Goal: Check status: Check status

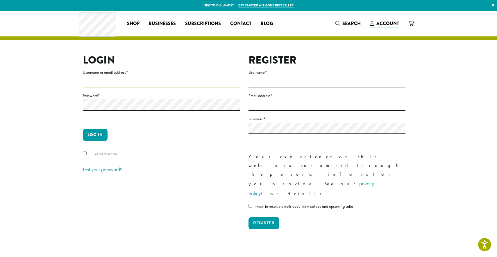
click at [89, 84] on input "Username or email address *" at bounding box center [161, 81] width 157 height 11
type input "**********"
click at [97, 135] on button "Log in" at bounding box center [95, 135] width 25 height 12
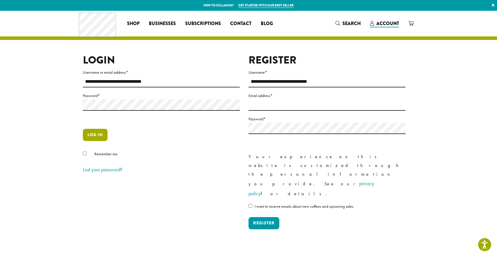
click at [96, 135] on button "Log in" at bounding box center [95, 135] width 25 height 12
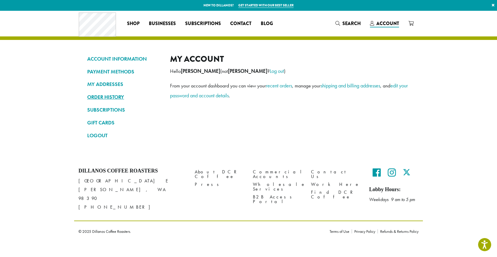
click at [104, 96] on link "ORDER HISTORY" at bounding box center [124, 97] width 74 height 10
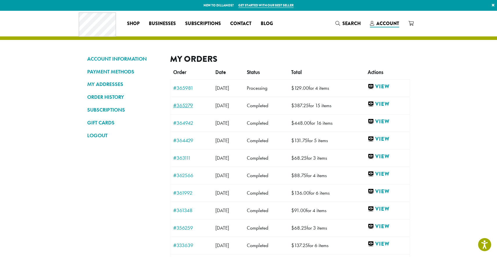
click at [180, 106] on link "#365279" at bounding box center [191, 105] width 36 height 5
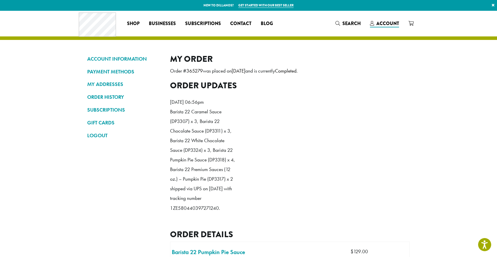
click at [190, 213] on p "Barista 22 Caramel Sauce (DP3307) x 3, Barista 22 Chocolate Sauce (DP3311) x 3,…" at bounding box center [203, 160] width 67 height 106
copy p "1ZE580440397271240"
